Goal: Task Accomplishment & Management: Complete application form

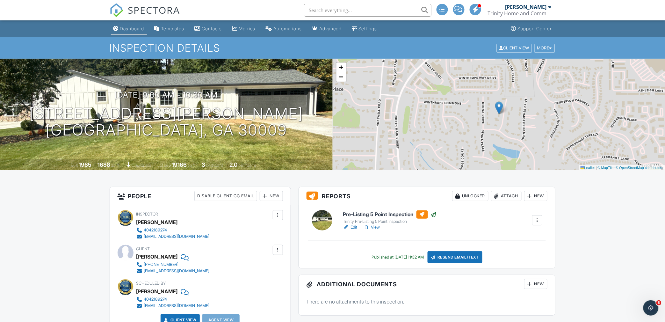
click at [132, 28] on div "Dashboard" at bounding box center [132, 28] width 24 height 5
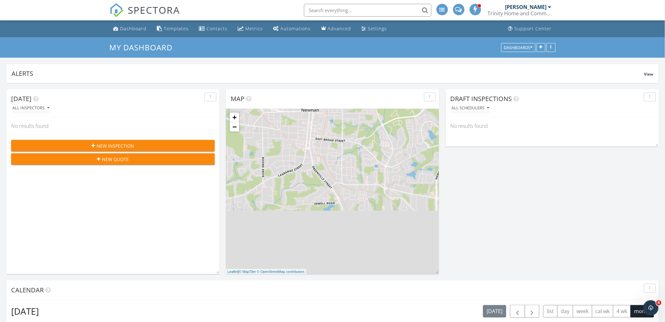
click at [117, 141] on button "New Inspection" at bounding box center [113, 145] width 204 height 11
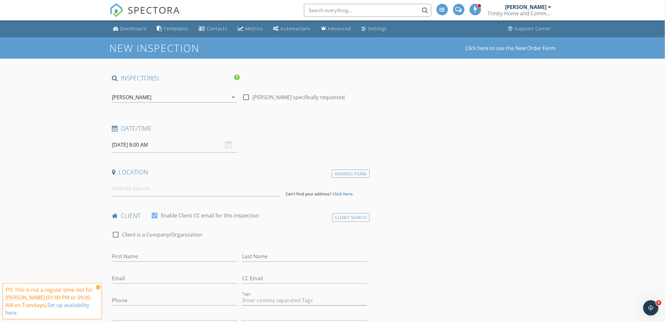
click at [170, 147] on input "09/30/2025 8:00 AM" at bounding box center [174, 145] width 125 height 16
type input "09"
type input "09/30/2025 9:00 AM"
click at [150, 247] on span at bounding box center [149, 250] width 4 height 6
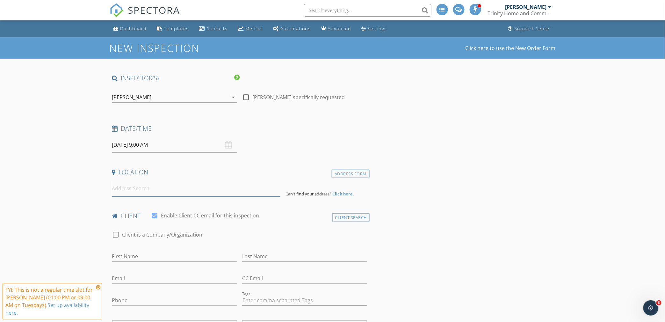
click at [163, 188] on input at bounding box center [196, 189] width 168 height 16
click at [200, 190] on input "[STREET_ADDRESS]" at bounding box center [196, 189] width 168 height 16
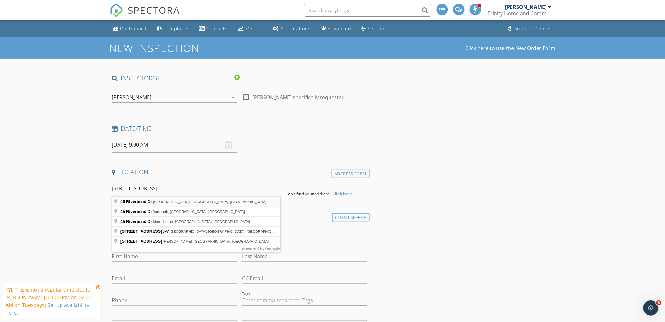
type input "45 Riverbend Dr, Covington, GA, USA"
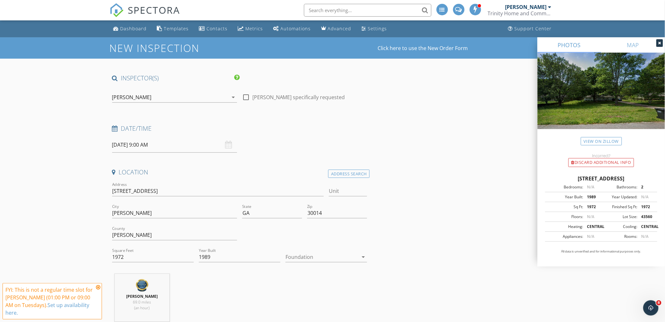
click at [308, 256] on div at bounding box center [322, 257] width 73 height 10
click at [299, 291] on div "Slab" at bounding box center [326, 290] width 71 height 8
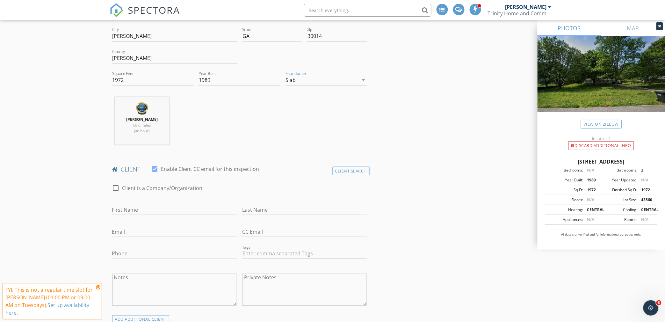
scroll to position [212, 0]
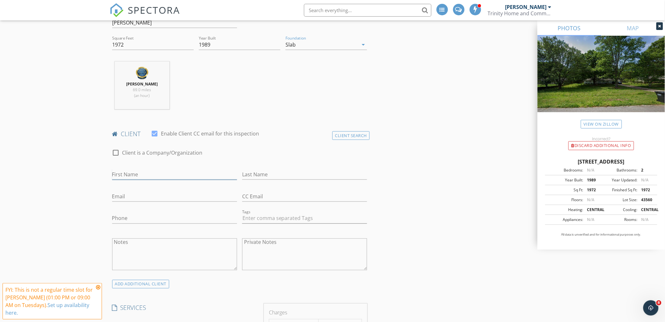
click at [163, 176] on input "First Name" at bounding box center [174, 174] width 125 height 11
type input "s"
click at [355, 135] on div "Client Search" at bounding box center [352, 135] width 38 height 9
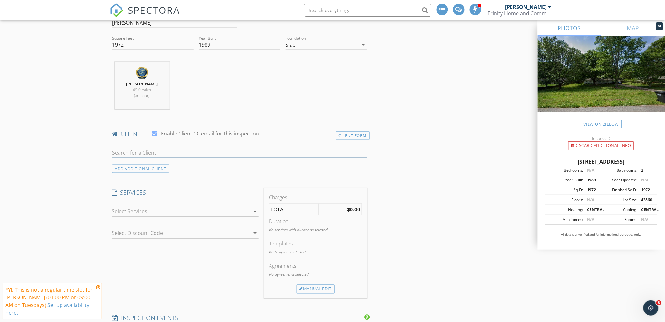
click at [139, 151] on input "text" at bounding box center [239, 153] width 255 height 11
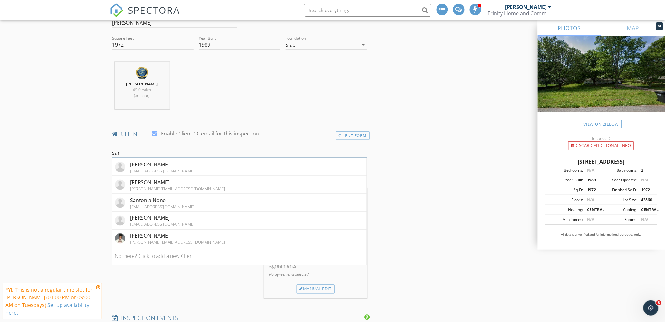
type input "san"
click at [349, 136] on div "Client Form" at bounding box center [353, 135] width 34 height 9
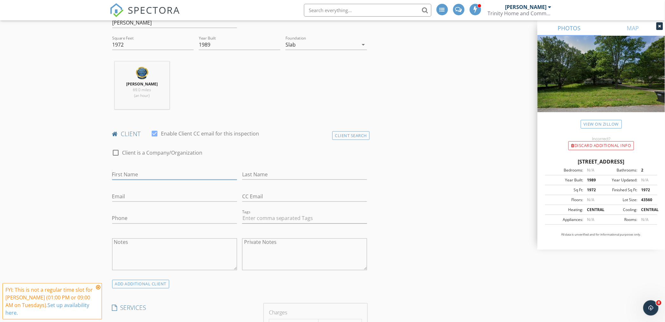
click at [122, 174] on input "First Name" at bounding box center [174, 174] width 125 height 11
type input "San Juan"
type input "Garcia"
type input "jayvgarcia1957@yahoo.com"
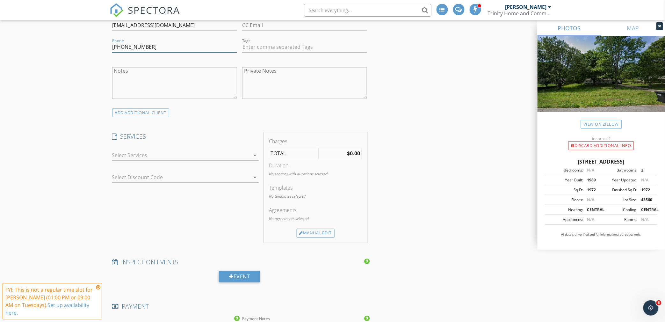
scroll to position [390, 0]
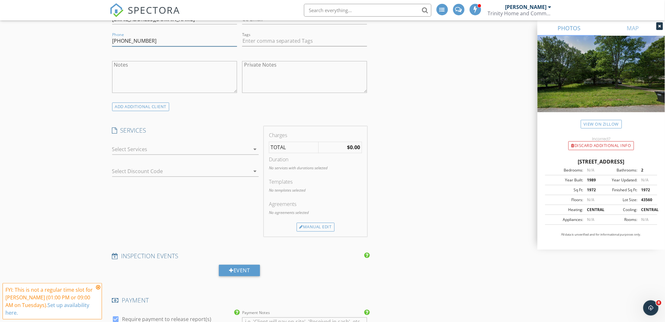
type input "[PHONE_NUMBER]"
click at [157, 149] on div at bounding box center [181, 149] width 138 height 10
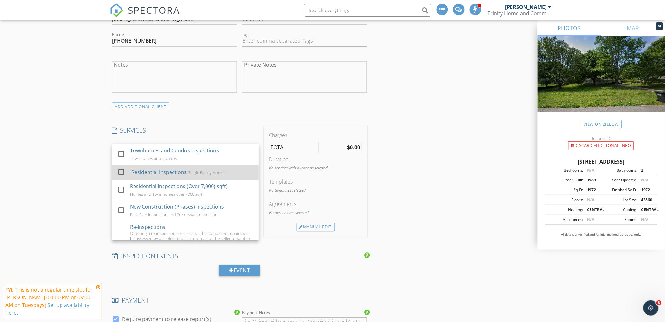
click at [151, 176] on div "Residential Inspections" at bounding box center [158, 173] width 55 height 8
checkbox input "true"
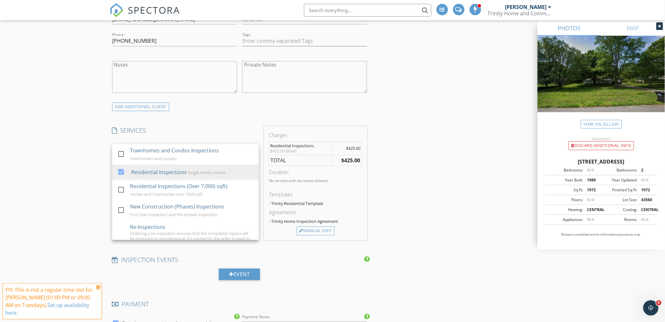
click at [68, 172] on div "New Inspection Click here to use the New Order Form INSPECTOR(S) check_box DeAn…" at bounding box center [332, 267] width 665 height 1239
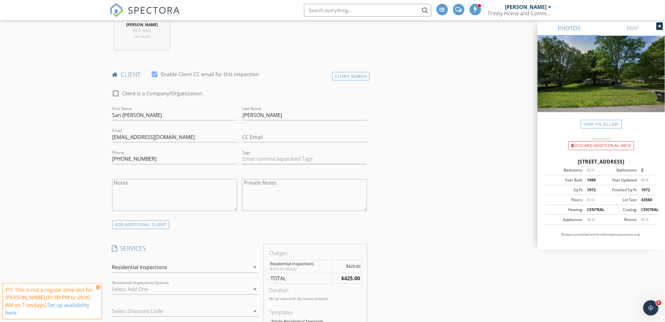
scroll to position [319, 0]
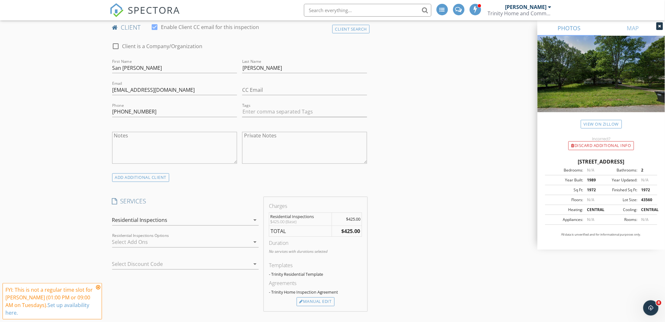
click at [158, 242] on div at bounding box center [181, 242] width 138 height 10
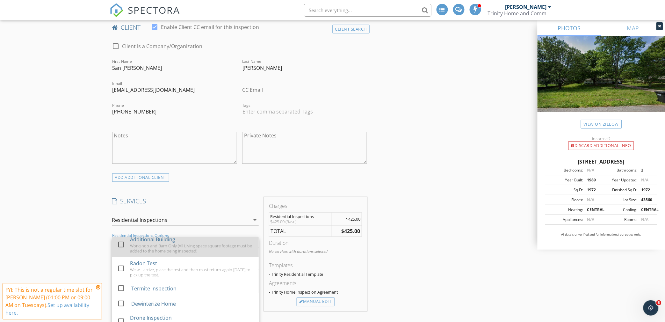
scroll to position [71, 0]
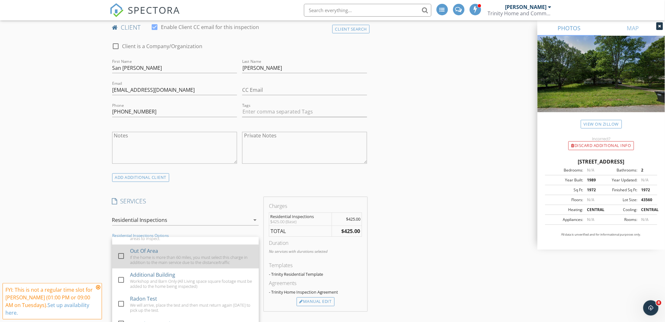
click at [133, 262] on div "If the home is more than 60 miles, you must select this charge in addition to t…" at bounding box center [192, 260] width 124 height 10
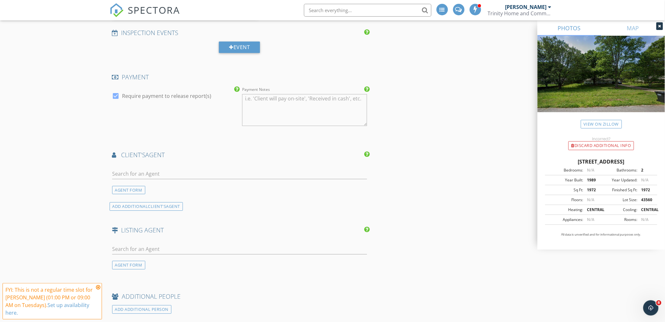
scroll to position [673, 0]
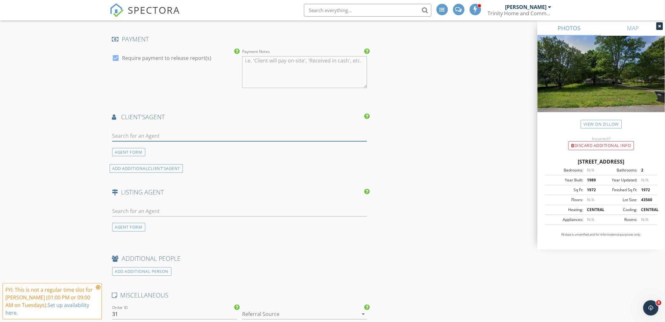
click at [149, 136] on input "text" at bounding box center [239, 136] width 255 height 11
type input "trac"
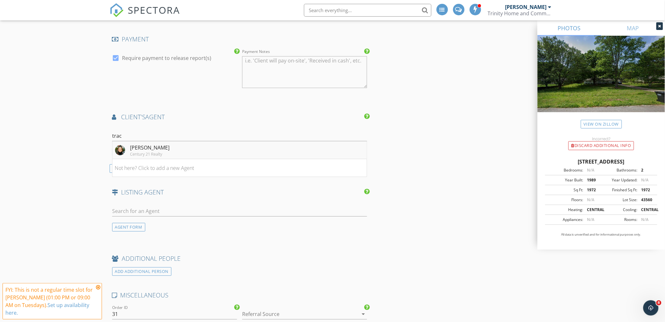
click at [150, 145] on div "[PERSON_NAME]" at bounding box center [150, 148] width 40 height 8
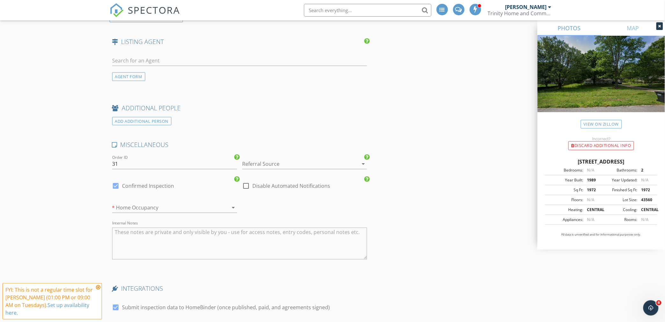
scroll to position [956, 0]
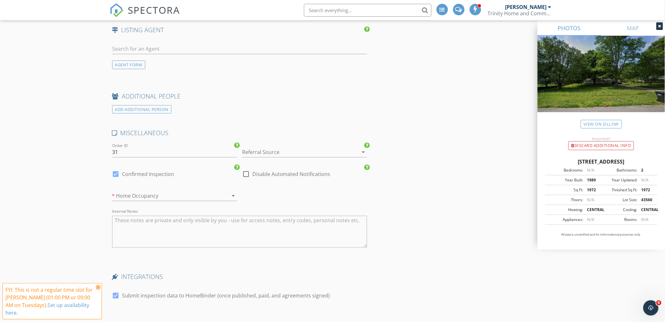
click at [270, 148] on div at bounding box center [295, 152] width 107 height 10
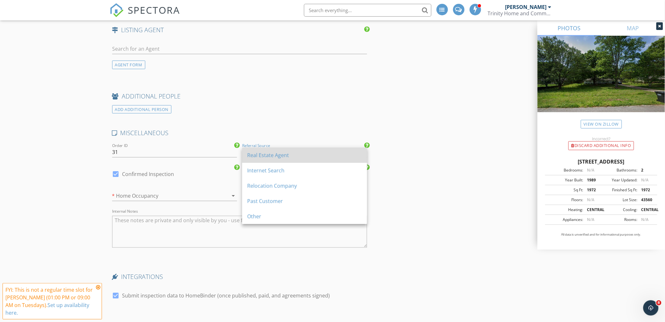
click at [269, 156] on div "Real Estate Agent" at bounding box center [304, 155] width 115 height 8
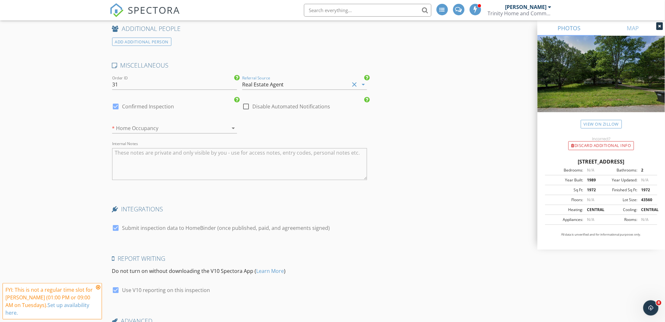
scroll to position [1027, 0]
click at [160, 122] on div at bounding box center [165, 125] width 107 height 10
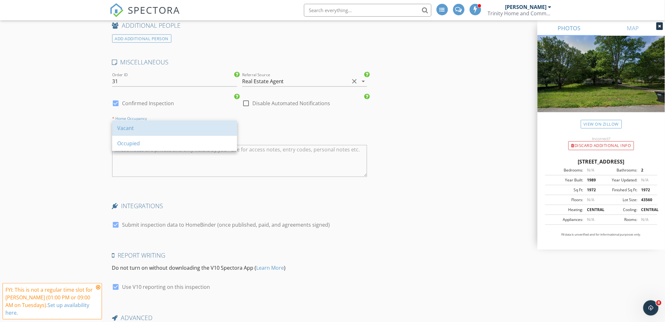
click at [158, 129] on div "Vacant" at bounding box center [174, 128] width 115 height 8
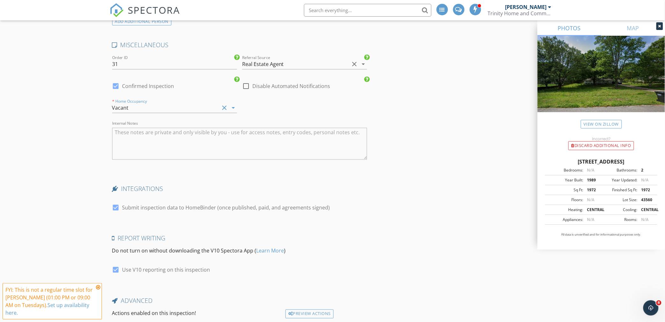
scroll to position [1094, 0]
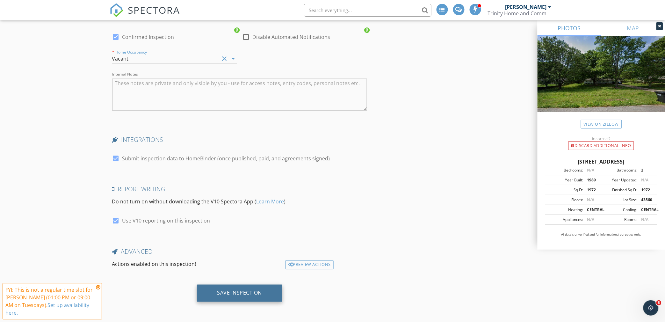
click at [244, 293] on div "Save Inspection" at bounding box center [239, 293] width 45 height 6
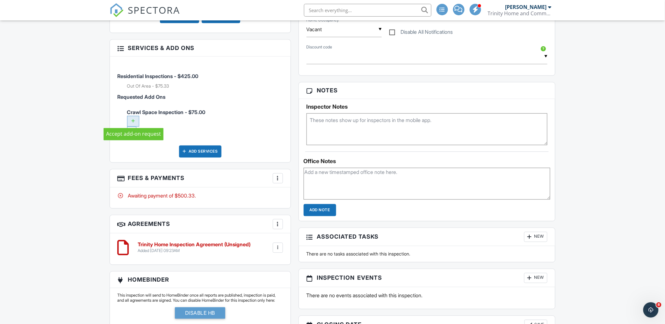
click at [133, 116] on div at bounding box center [133, 121] width 12 height 11
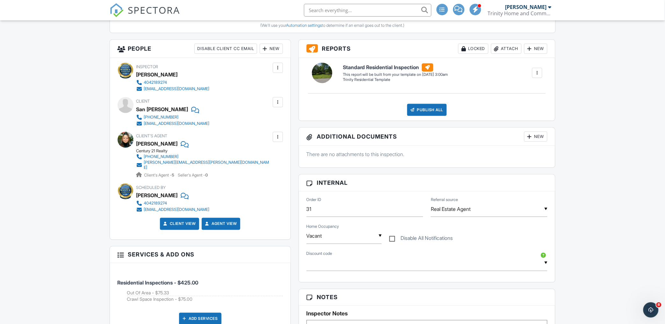
scroll to position [142, 0]
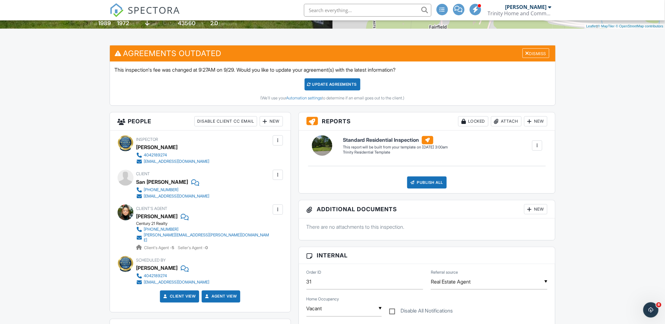
click at [330, 86] on div "Update Agreements" at bounding box center [333, 84] width 56 height 12
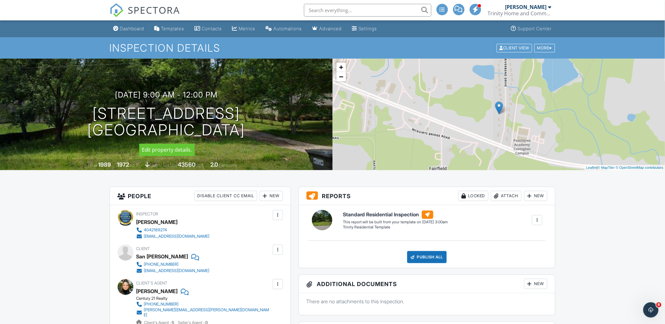
drag, startPoint x: 99, startPoint y: 110, endPoint x: 250, endPoint y: 130, distance: 152.1
click at [245, 130] on h1 "45 Riverbend Dr Covington, GA 30014" at bounding box center [166, 122] width 158 height 34
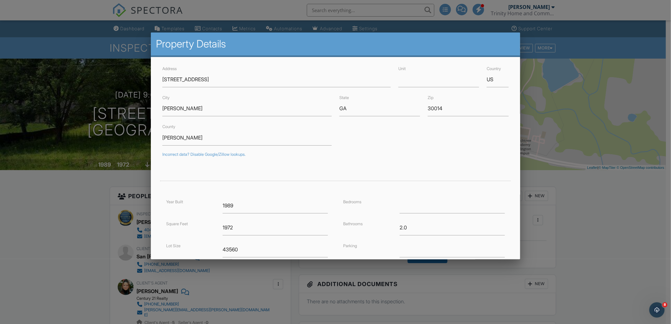
click at [632, 27] on div at bounding box center [335, 170] width 671 height 405
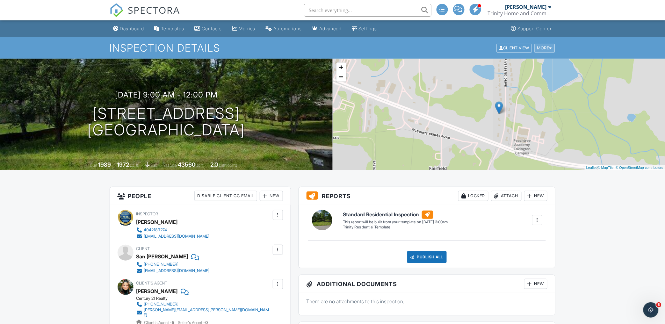
click at [545, 48] on div "More" at bounding box center [545, 48] width 21 height 9
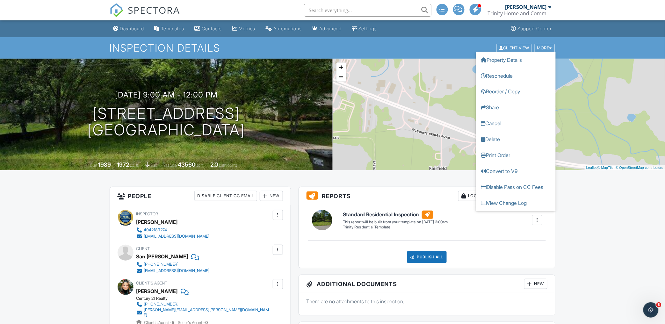
click at [552, 8] on link "DeAndre Rivers Trinity Home and Commerical Inspection Services" at bounding box center [520, 10] width 65 height 20
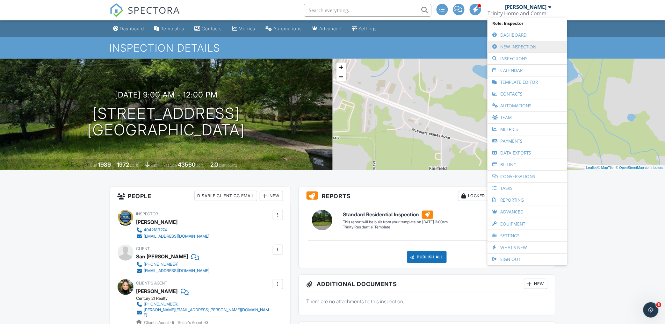
click at [536, 49] on link "New Inspection" at bounding box center [527, 46] width 73 height 11
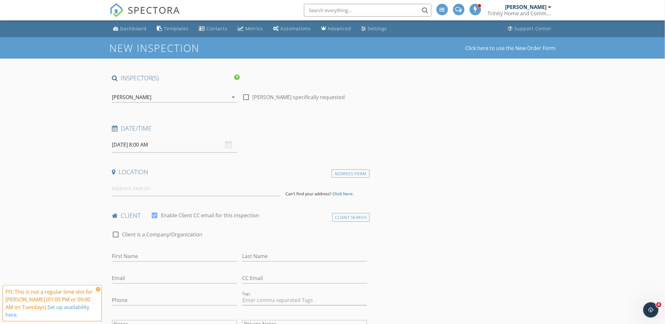
click at [539, 10] on div "Trinity Home and Commerical Inspection Services" at bounding box center [520, 13] width 64 height 6
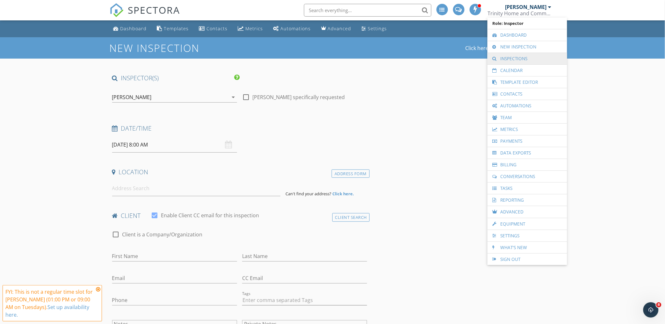
click at [536, 56] on link "Inspections" at bounding box center [527, 58] width 73 height 11
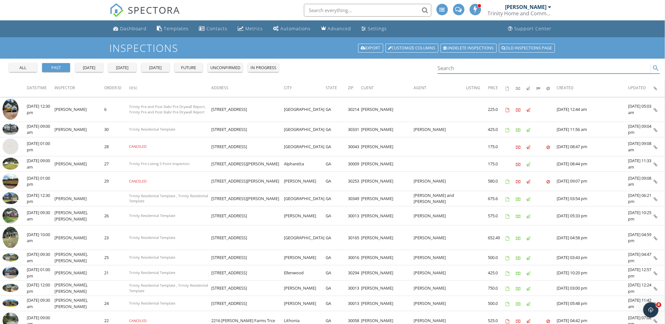
click at [458, 69] on input "Search" at bounding box center [545, 68] width 214 height 11
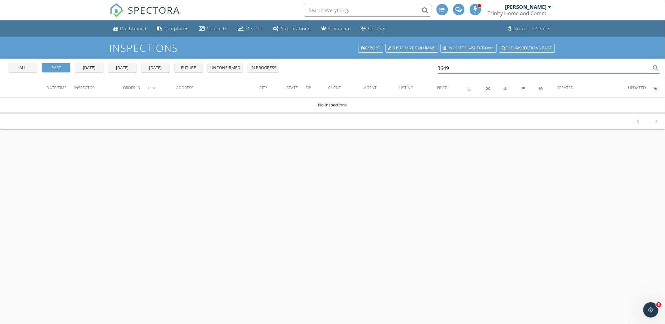
click at [28, 71] on button "all" at bounding box center [23, 67] width 28 height 9
click at [513, 72] on input "3649" at bounding box center [545, 68] width 214 height 11
type input "3"
type input "[PERSON_NAME]"
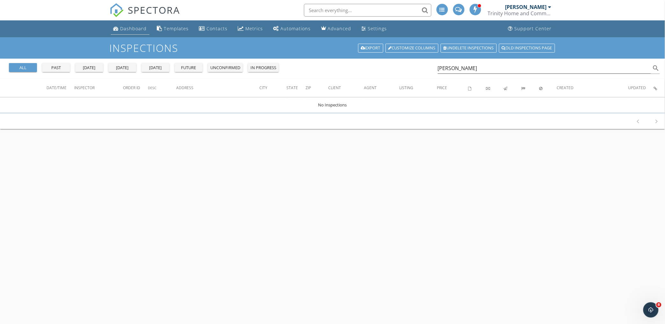
click at [127, 27] on div "Dashboard" at bounding box center [134, 29] width 26 height 6
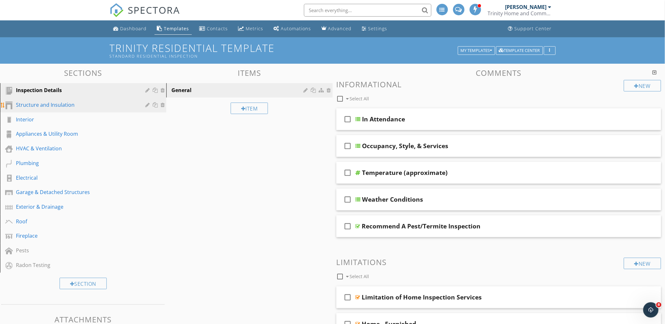
click at [81, 108] on div "Structure and Insulation" at bounding box center [76, 105] width 120 height 8
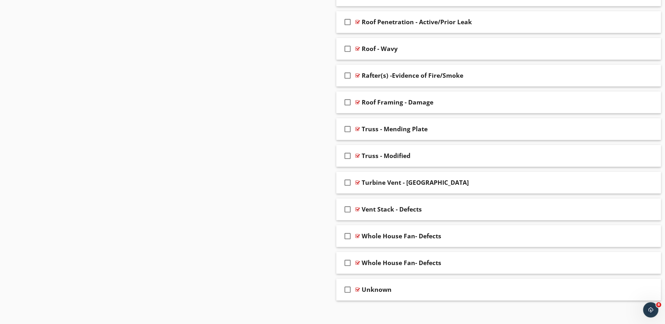
scroll to position [1611, 0]
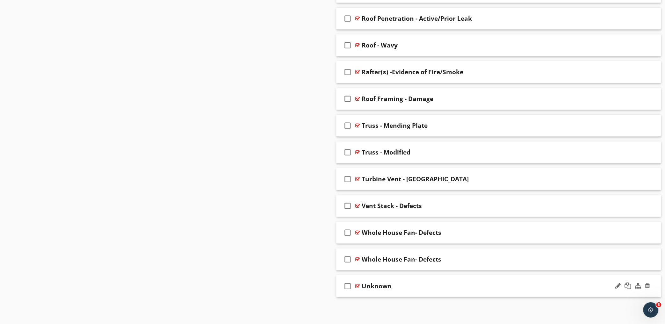
click at [413, 280] on div "check_box_outline_blank Unknown" at bounding box center [499, 286] width 325 height 22
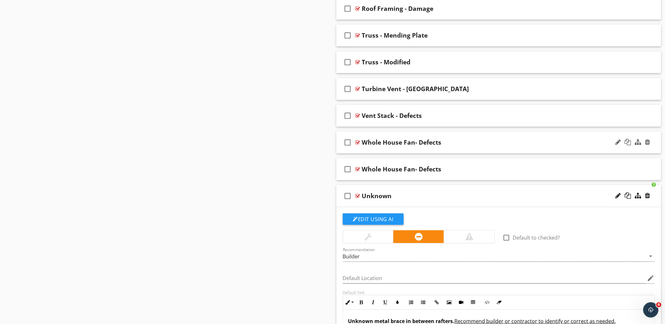
scroll to position [1681, 0]
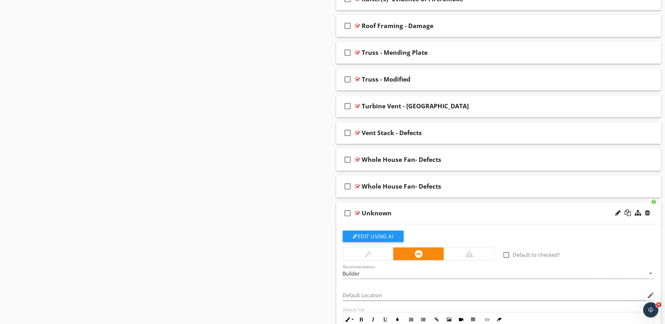
click at [447, 208] on div "check_box_outline_blank Unknown" at bounding box center [499, 213] width 325 height 22
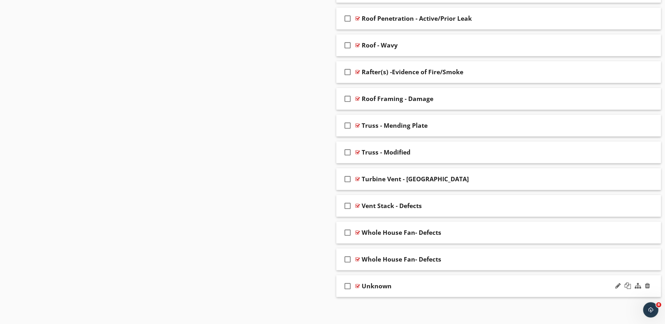
scroll to position [1611, 0]
click at [444, 280] on div "check_box_outline_blank Unknown" at bounding box center [499, 286] width 325 height 22
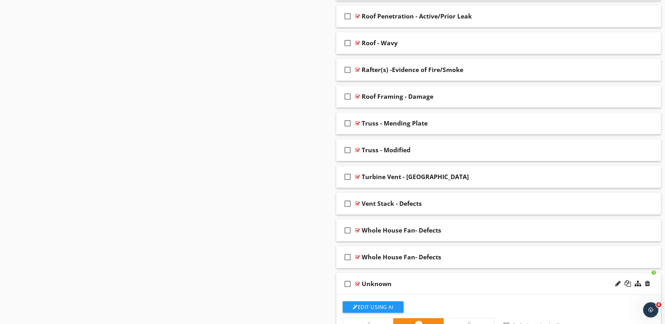
scroll to position [1681, 0]
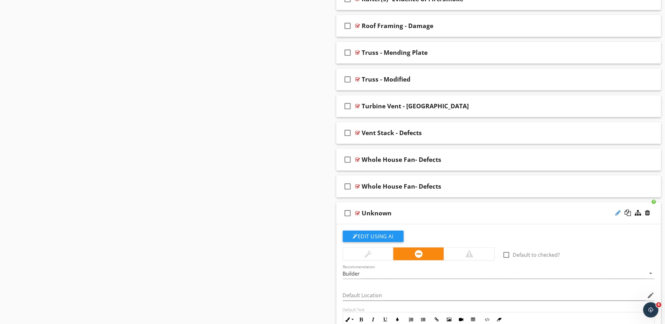
click at [618, 216] on div at bounding box center [618, 213] width 5 height 6
click at [416, 218] on input "Unknown" at bounding box center [479, 214] width 234 height 11
type input "Unknown Object"
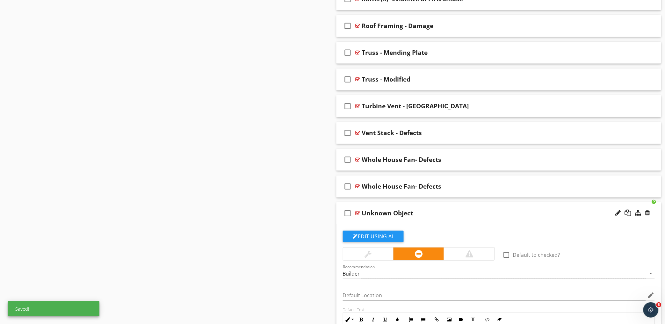
click at [485, 205] on div "check_box_outline_blank Unknown Object" at bounding box center [499, 213] width 325 height 22
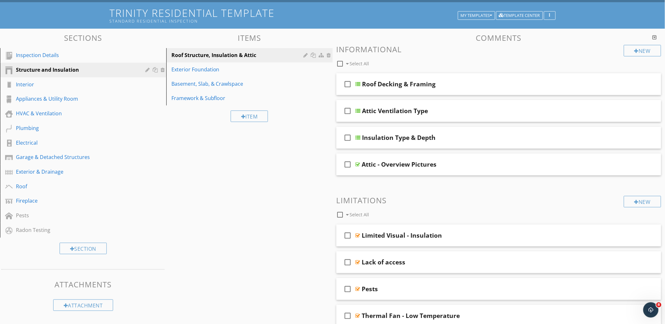
scroll to position [17, 0]
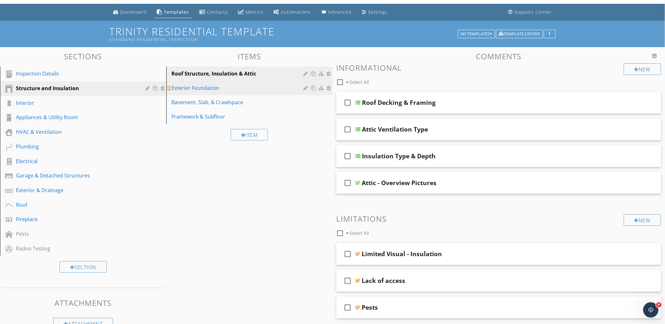
click at [194, 88] on div "Exterior Foundation" at bounding box center [239, 88] width 134 height 8
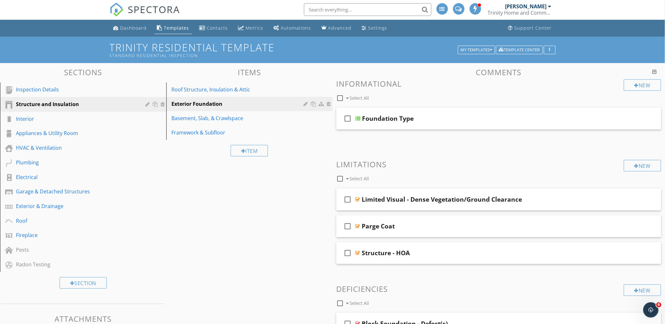
scroll to position [0, 0]
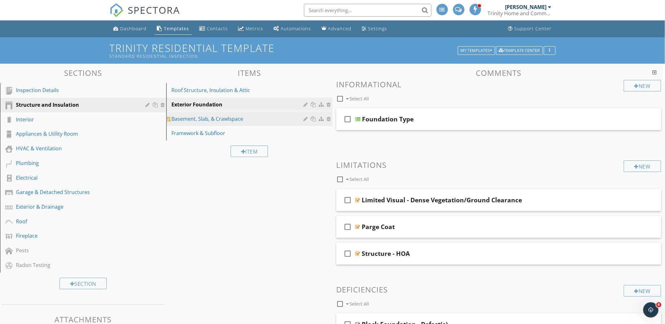
click at [201, 113] on link "Basement, Slab, & Crawlspace" at bounding box center [250, 119] width 165 height 14
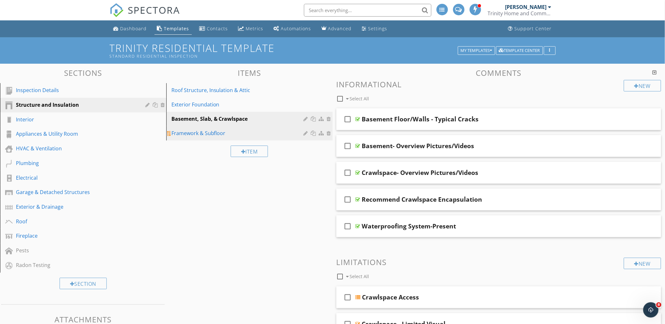
click at [185, 135] on div "Framework & Subfloor" at bounding box center [239, 133] width 134 height 8
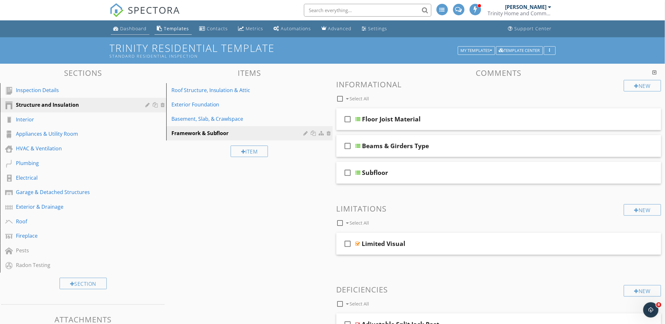
click at [138, 29] on div "Dashboard" at bounding box center [134, 29] width 26 height 6
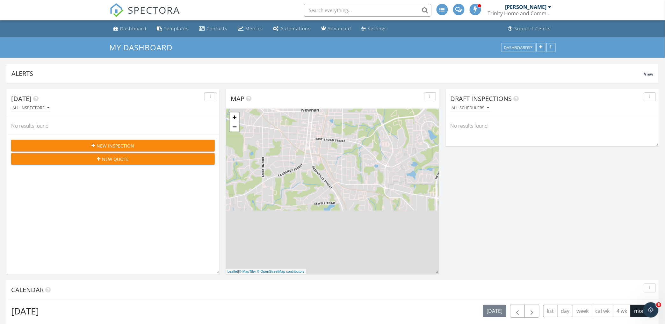
click at [142, 147] on div "New Inspection" at bounding box center [113, 146] width 194 height 7
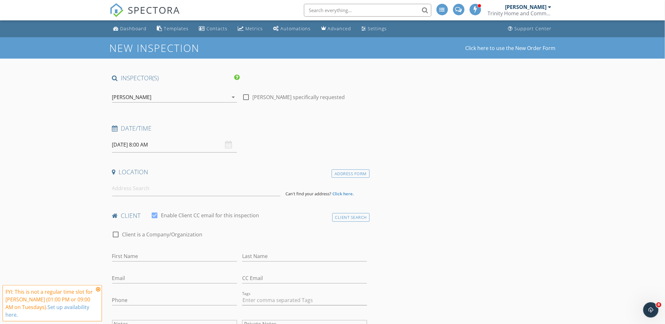
click at [195, 148] on input "[DATE] 8:00 AM" at bounding box center [174, 145] width 125 height 16
select select "9"
type input "[DATE] 8:00 AM"
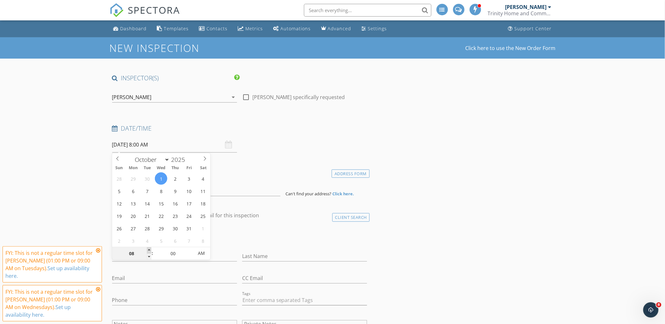
type input "09"
type input "[DATE] 9:00 AM"
click at [150, 250] on span at bounding box center [149, 250] width 4 height 6
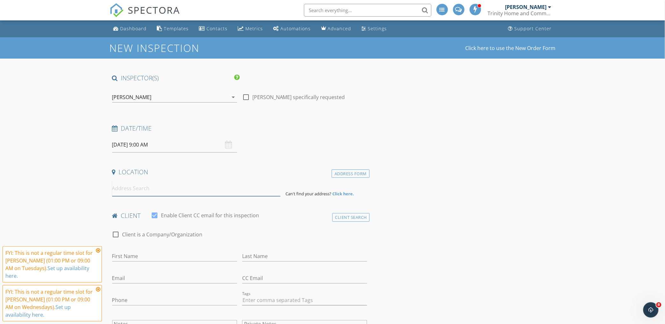
click at [183, 189] on input at bounding box center [196, 189] width 168 height 16
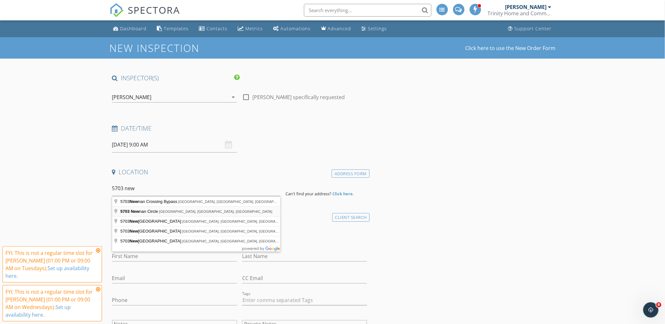
type input "5703 Newnan Circle, Austell, GA, USA"
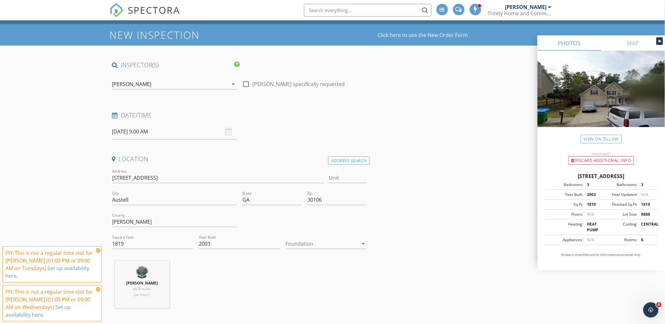
scroll to position [35, 0]
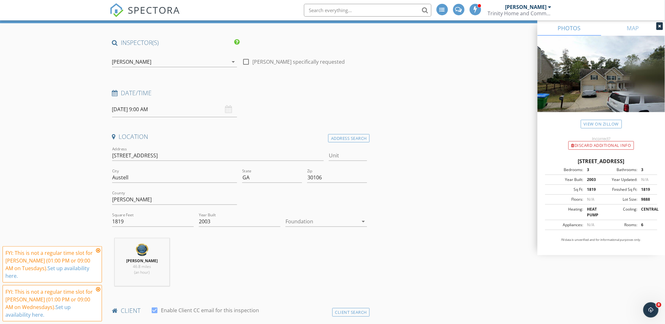
click at [320, 222] on div at bounding box center [322, 221] width 73 height 10
click at [309, 265] on div "Crawlspace" at bounding box center [326, 269] width 71 height 15
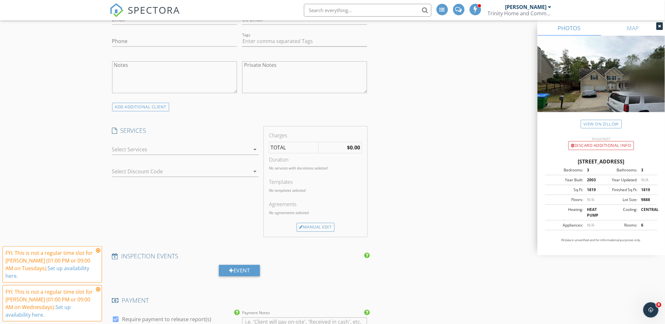
scroll to position [390, 0]
click at [197, 152] on div at bounding box center [181, 149] width 138 height 10
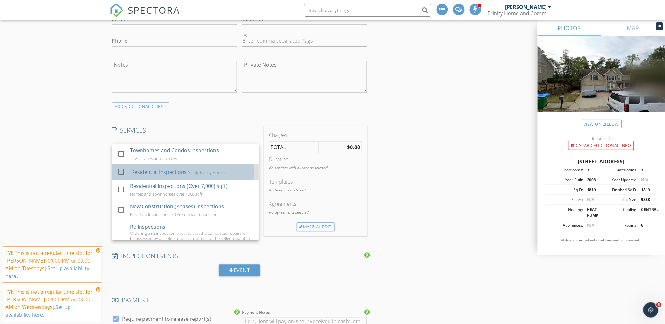
click at [188, 171] on div "Single Family Homes" at bounding box center [207, 172] width 38 height 5
checkbox input "true"
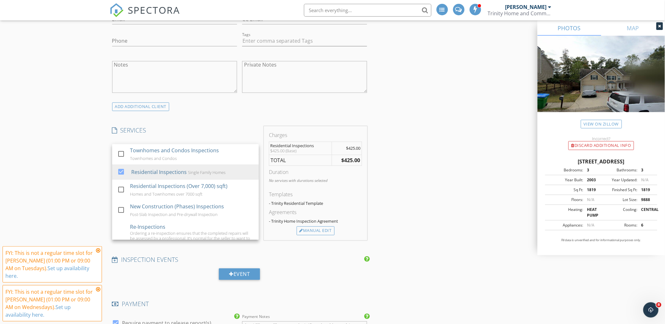
click at [100, 218] on div "New Inspection Click here to use the New Order Form INSPECTOR(S) check_box DeAn…" at bounding box center [332, 267] width 665 height 1239
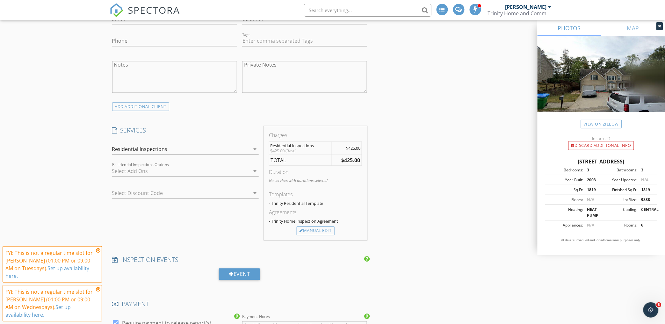
click at [209, 177] on div "Residential Inspections Options arrow_drop_down" at bounding box center [185, 171] width 147 height 11
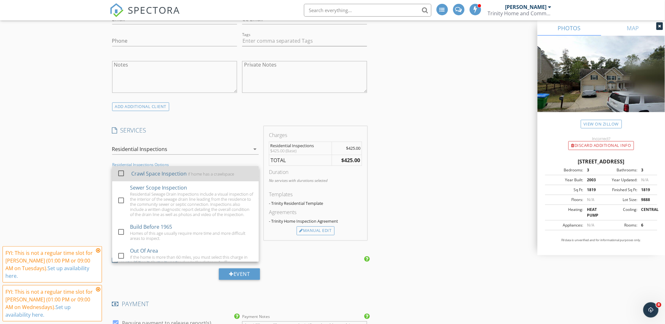
click at [128, 177] on div "check_box_outline_blank" at bounding box center [122, 174] width 11 height 14
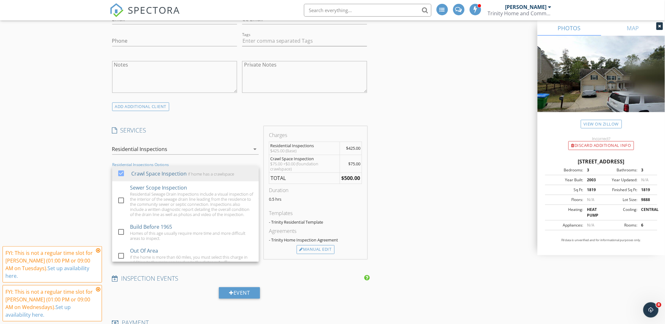
click at [91, 175] on div "New Inspection Click here to use the New Order Form INSPECTOR(S) check_box DeAn…" at bounding box center [332, 276] width 665 height 1257
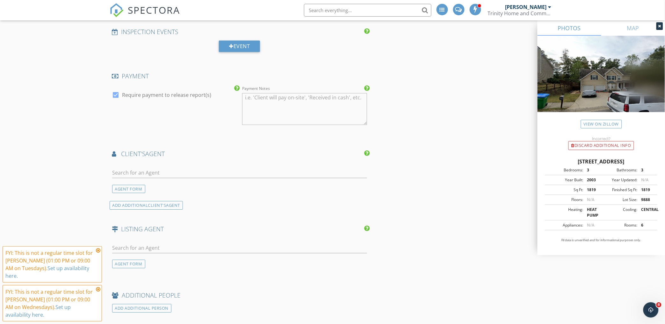
scroll to position [638, 0]
click at [209, 172] on input "text" at bounding box center [239, 172] width 255 height 11
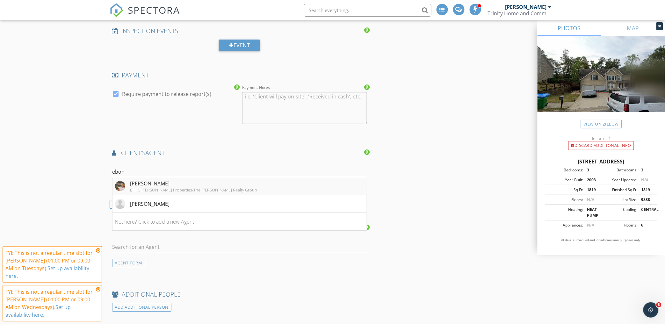
type input "ebon"
click at [195, 183] on div "[PERSON_NAME]" at bounding box center [193, 184] width 127 height 8
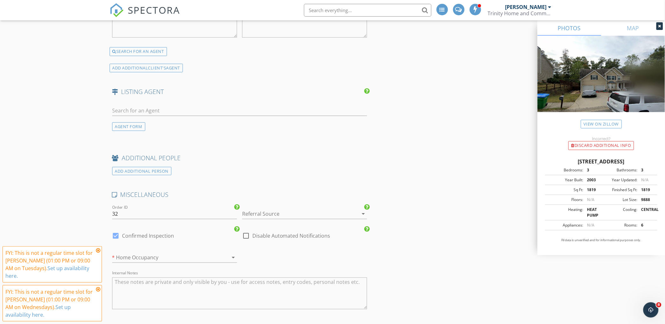
scroll to position [921, 0]
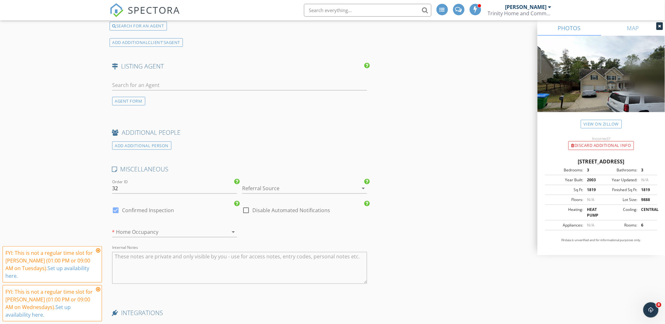
click at [291, 184] on div at bounding box center [295, 188] width 107 height 10
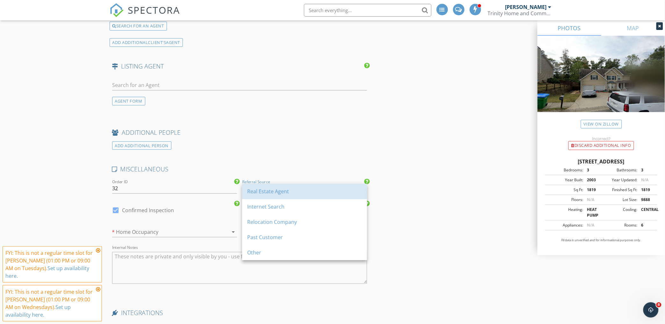
click at [289, 191] on div "Real Estate Agent" at bounding box center [304, 192] width 115 height 8
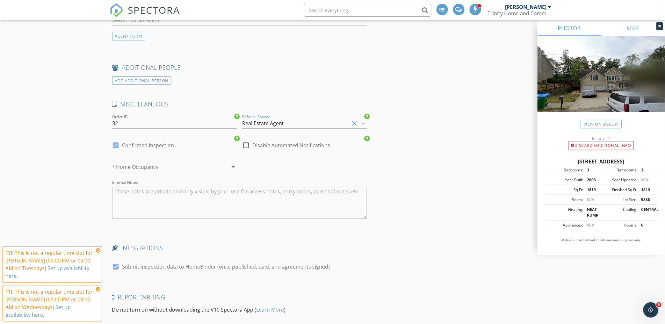
scroll to position [992, 0]
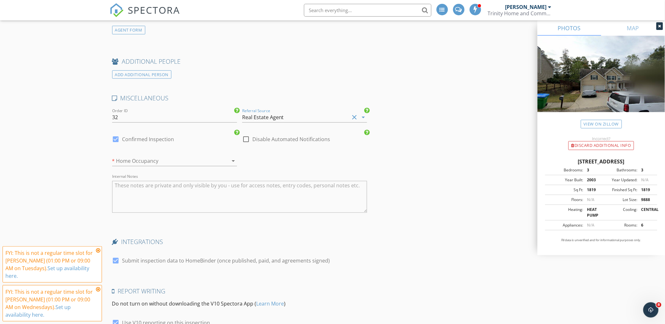
click at [160, 164] on div at bounding box center [165, 161] width 107 height 10
click at [160, 182] on div "Occupied" at bounding box center [174, 180] width 115 height 8
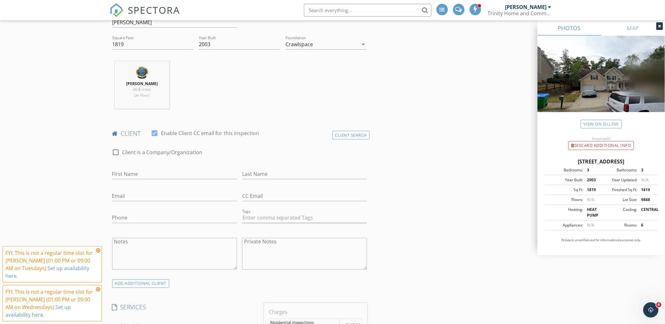
scroll to position [207, 0]
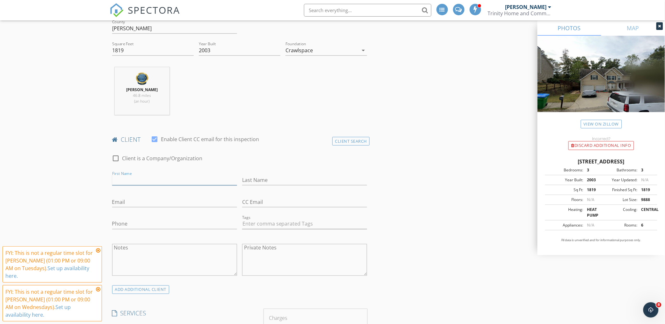
click at [160, 179] on input "First Name" at bounding box center [174, 180] width 125 height 11
type input "[PERSON_NAME]"
type input "m"
type input "Mbuen"
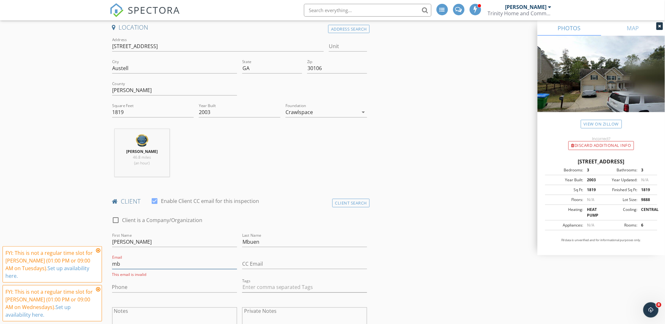
scroll to position [136, 0]
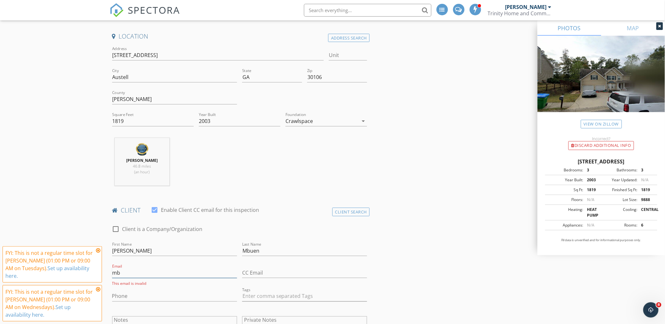
click at [152, 276] on input "mb" at bounding box center [174, 273] width 125 height 11
type input "m"
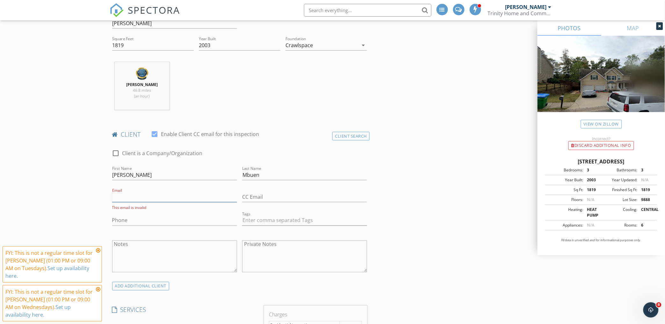
scroll to position [212, 0]
paste input "[EMAIL_ADDRESS][DOMAIN_NAME]"
type input "[EMAIL_ADDRESS][DOMAIN_NAME]"
click at [132, 217] on input "Phone" at bounding box center [174, 218] width 125 height 11
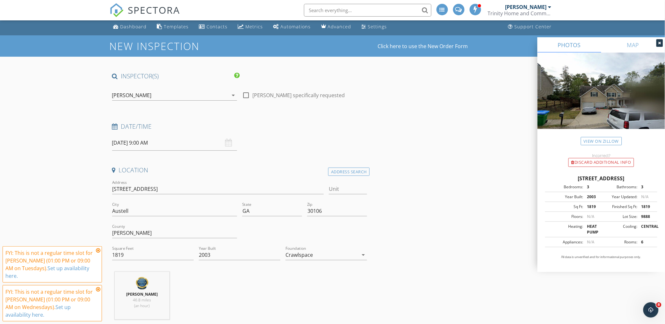
scroll to position [0, 0]
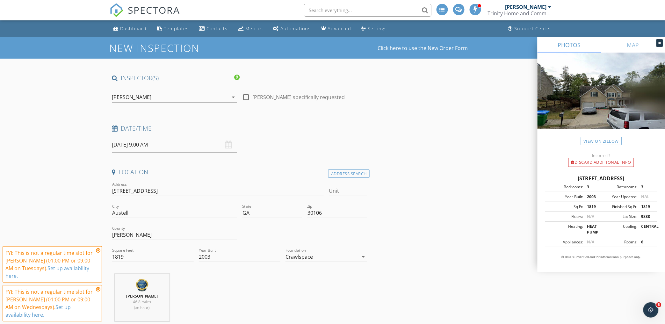
type input "[PHONE_NUMBER]"
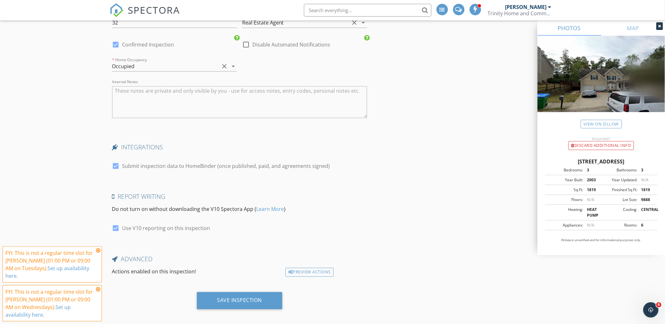
scroll to position [1092, 0]
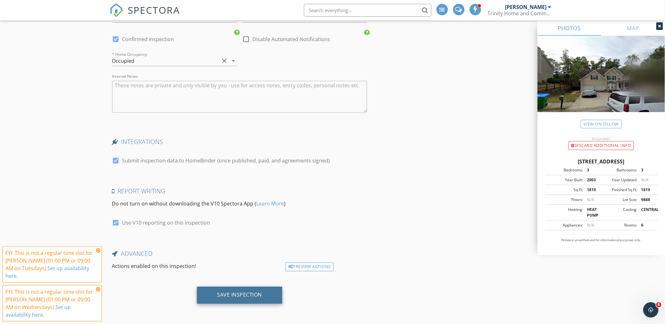
click at [241, 296] on div "Save Inspection" at bounding box center [239, 295] width 45 height 6
